Goal: Task Accomplishment & Management: Use online tool/utility

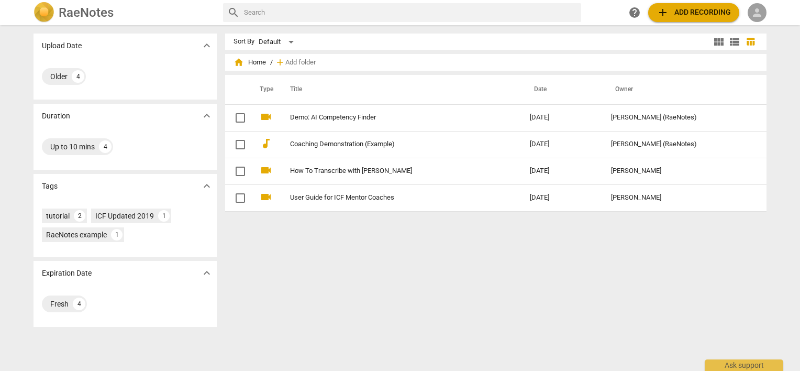
click at [758, 13] on span "person" at bounding box center [757, 12] width 13 height 13
click at [759, 22] on li "Login" at bounding box center [766, 25] width 38 height 25
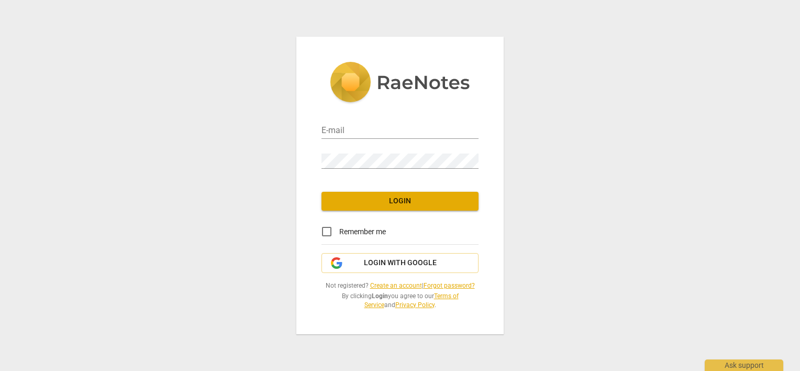
type input "[PERSON_NAME][EMAIL_ADDRESS][DOMAIN_NAME]"
drag, startPoint x: 325, startPoint y: 229, endPoint x: 354, endPoint y: 204, distance: 38.6
click at [327, 228] on input "Remember me" at bounding box center [326, 231] width 25 height 25
checkbox input "true"
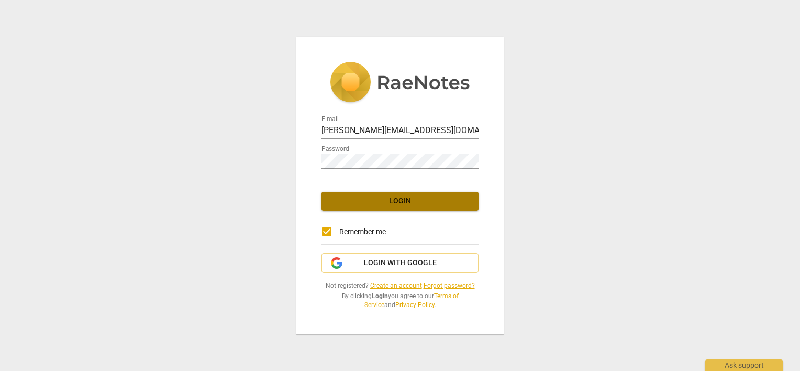
click at [360, 202] on span "Login" at bounding box center [400, 201] width 140 height 10
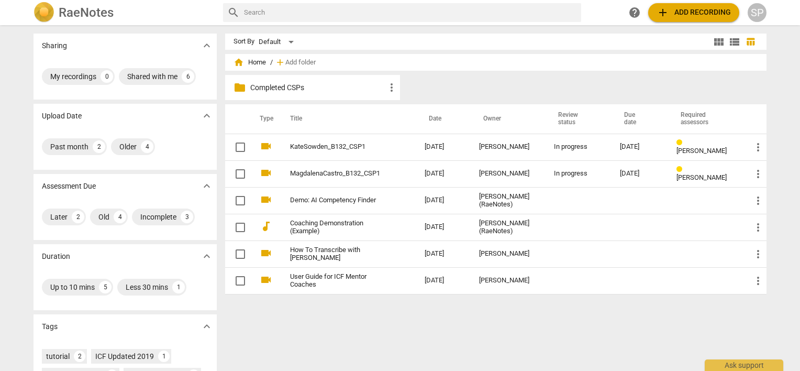
click at [255, 90] on p "Completed CSPs" at bounding box center [317, 87] width 135 height 11
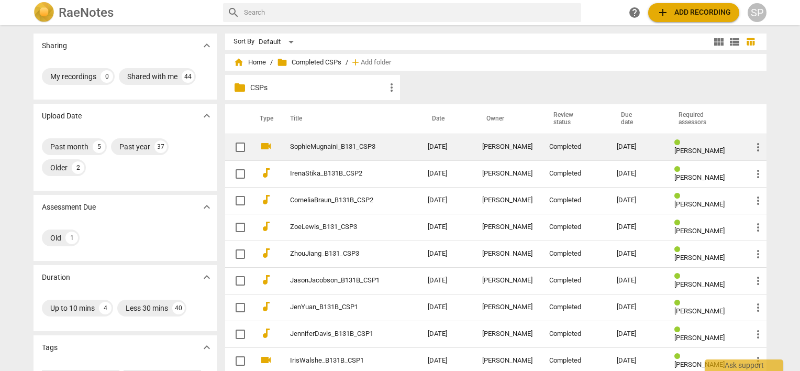
click at [331, 144] on link "SophieMugnaini_B131_CSP3" at bounding box center [340, 147] width 100 height 8
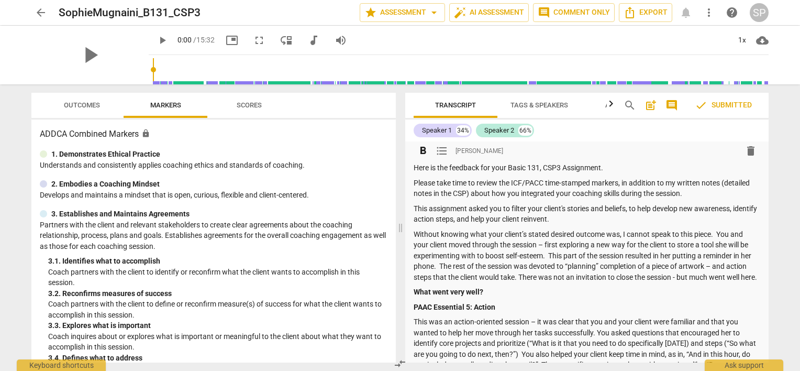
scroll to position [52, 0]
